Goal: Task Accomplishment & Management: Manage account settings

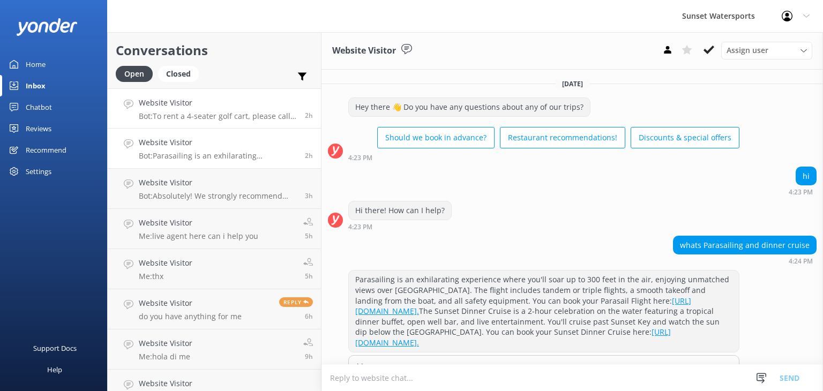
scroll to position [68, 0]
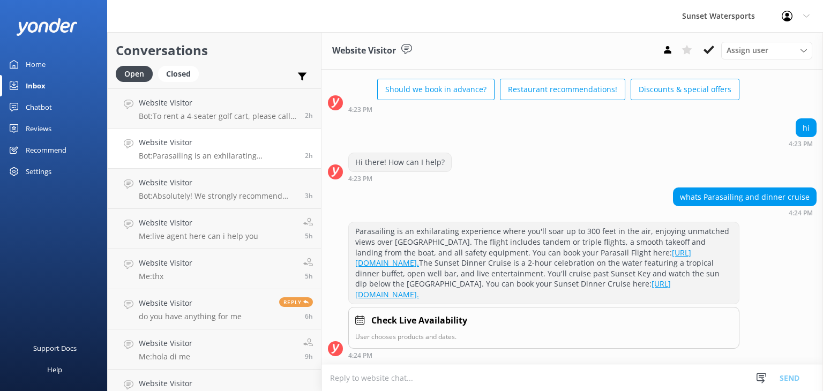
click at [33, 86] on div "Inbox" at bounding box center [36, 85] width 20 height 21
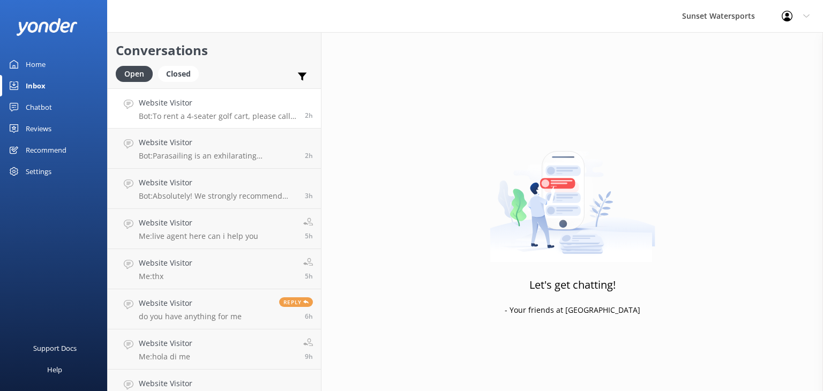
click at [174, 114] on p "Bot: To rent a 4-seater golf cart, please call our office at [PHONE_NUMBER]. Th…" at bounding box center [218, 116] width 158 height 10
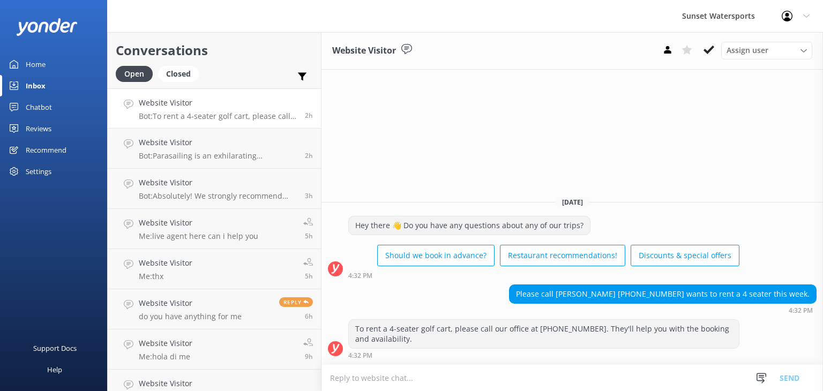
click at [181, 119] on p "Bot: To rent a 4-seater golf cart, please call our office at [PHONE_NUMBER]. Th…" at bounding box center [218, 116] width 158 height 10
